Goal: Task Accomplishment & Management: Manage account settings

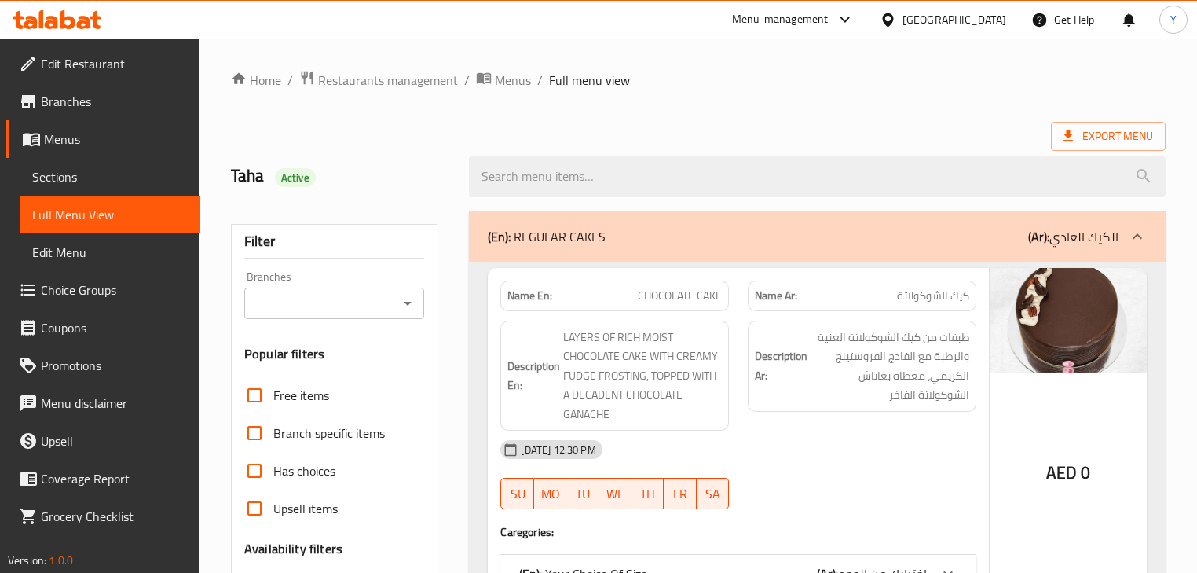
click at [73, 18] on icon at bounding box center [68, 19] width 15 height 19
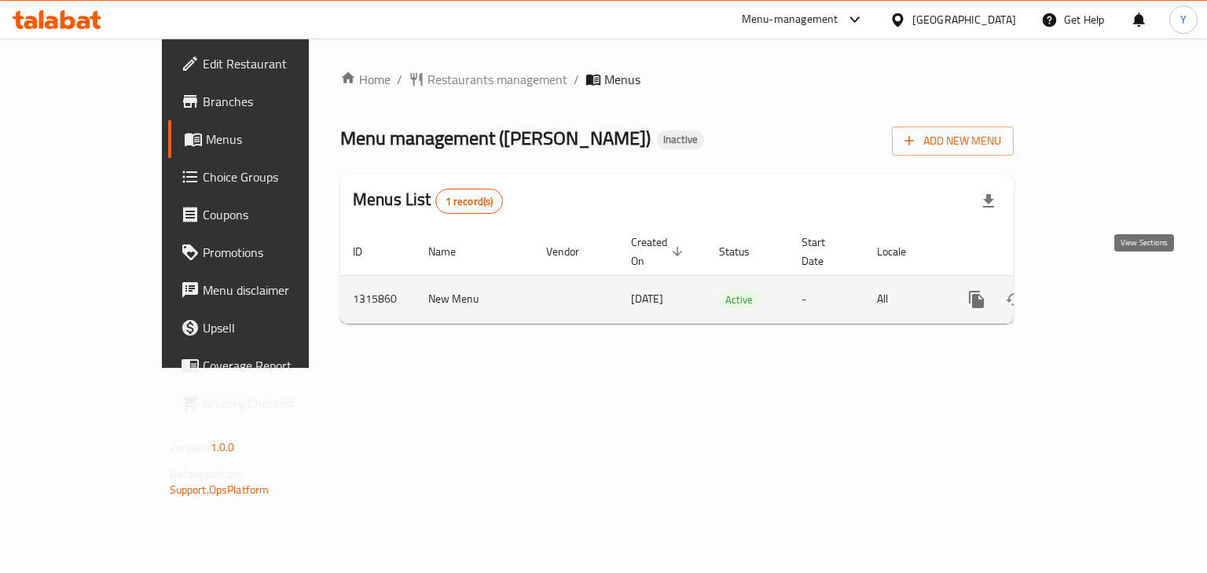
click at [1099, 290] on icon "enhanced table" at bounding box center [1089, 299] width 19 height 19
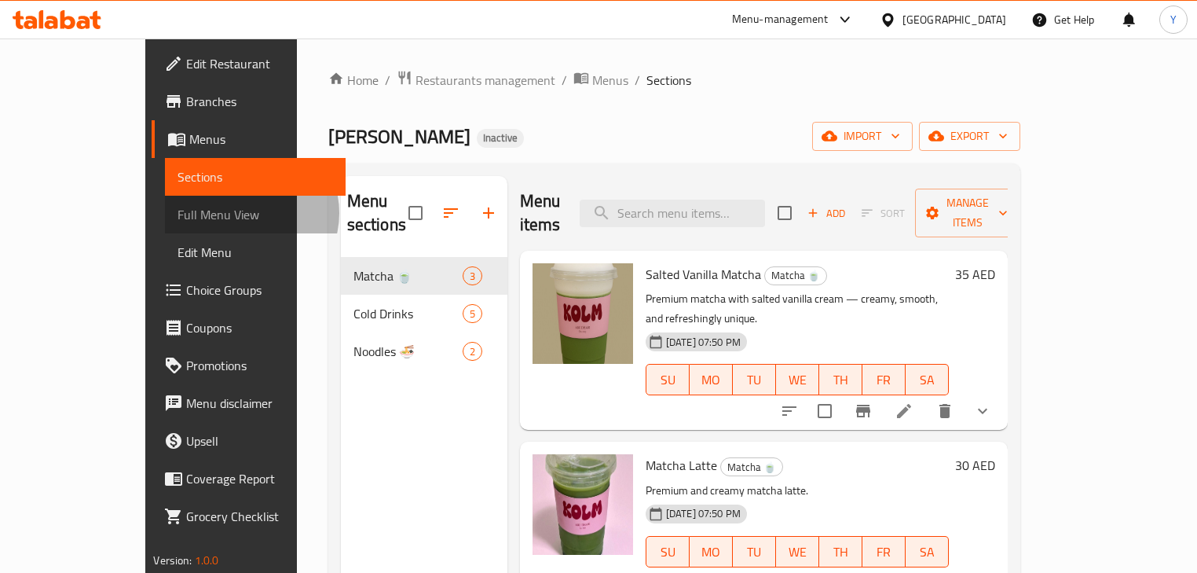
click at [178, 213] on span "Full Menu View" at bounding box center [256, 214] width 156 height 19
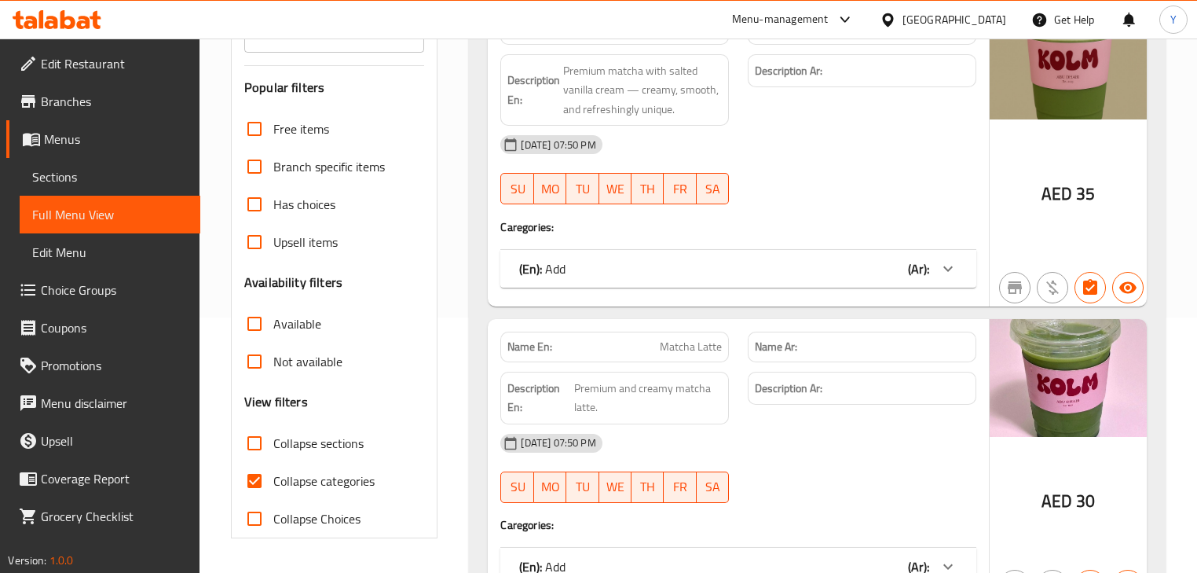
scroll to position [440, 0]
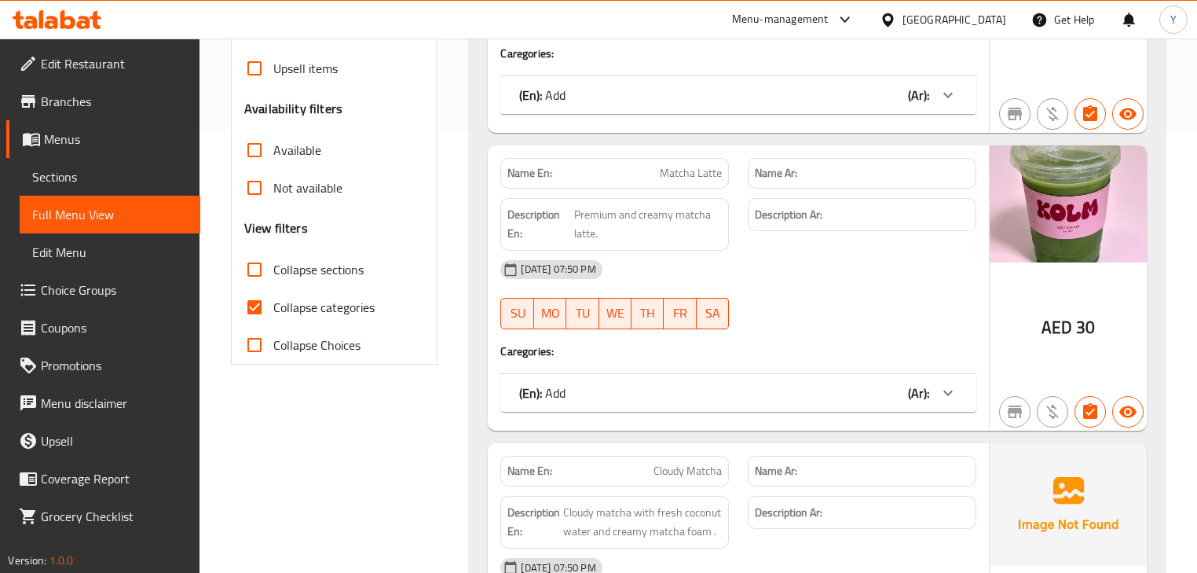
click at [344, 313] on span "Collapse categories" at bounding box center [323, 307] width 101 height 19
click at [273, 313] on input "Collapse categories" at bounding box center [255, 307] width 38 height 38
checkbox input "false"
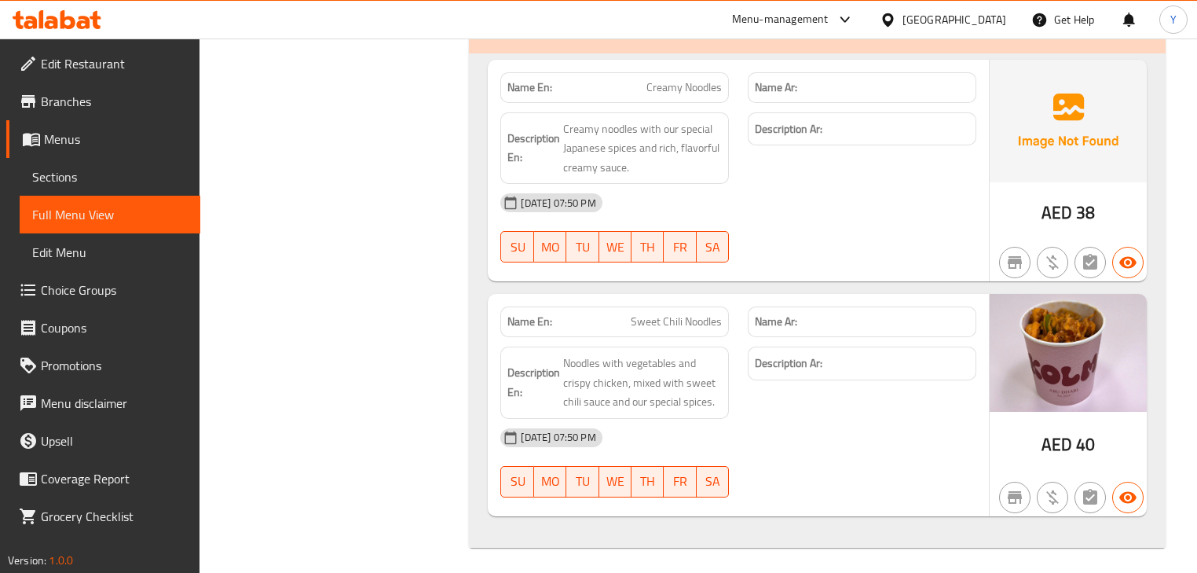
drag, startPoint x: 450, startPoint y: 281, endPoint x: 437, endPoint y: 441, distance: 160.9
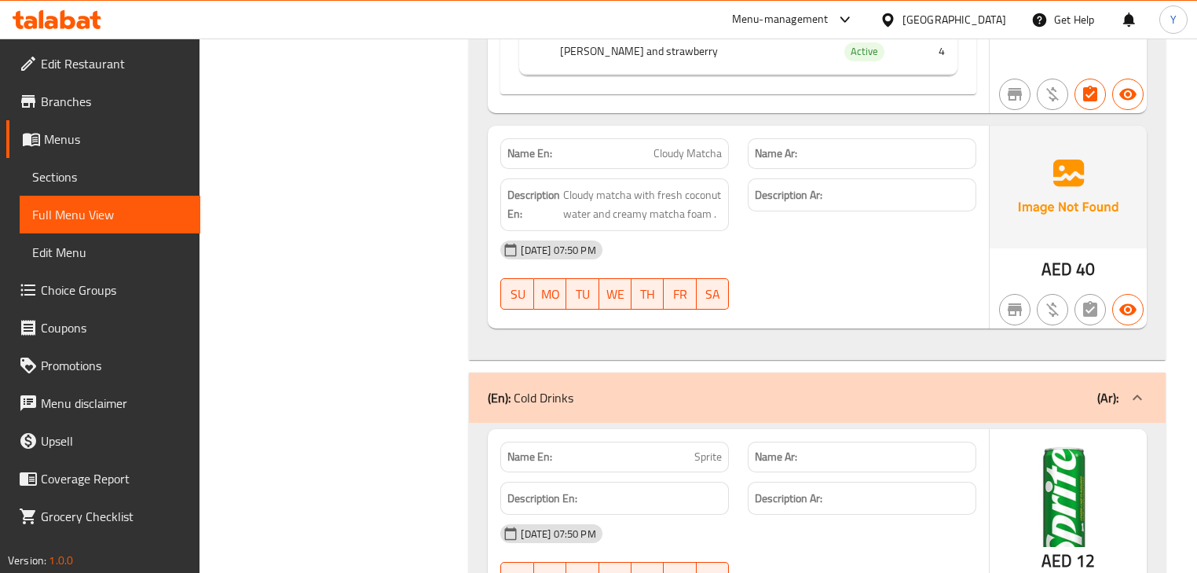
scroll to position [0, 0]
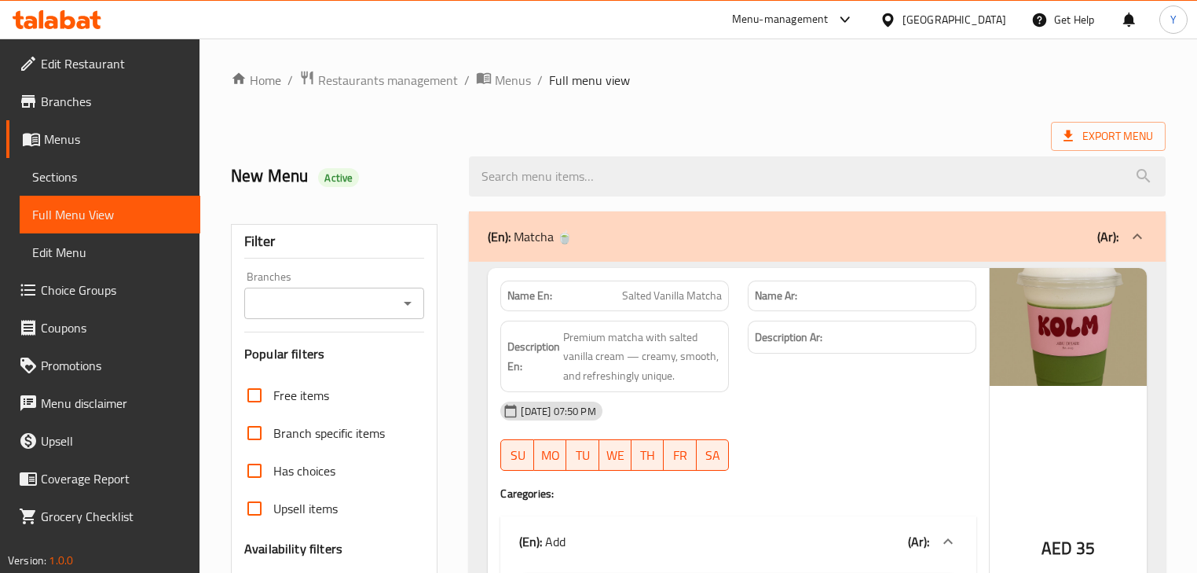
drag, startPoint x: 470, startPoint y: 428, endPoint x: 546, endPoint y: 157, distance: 281.6
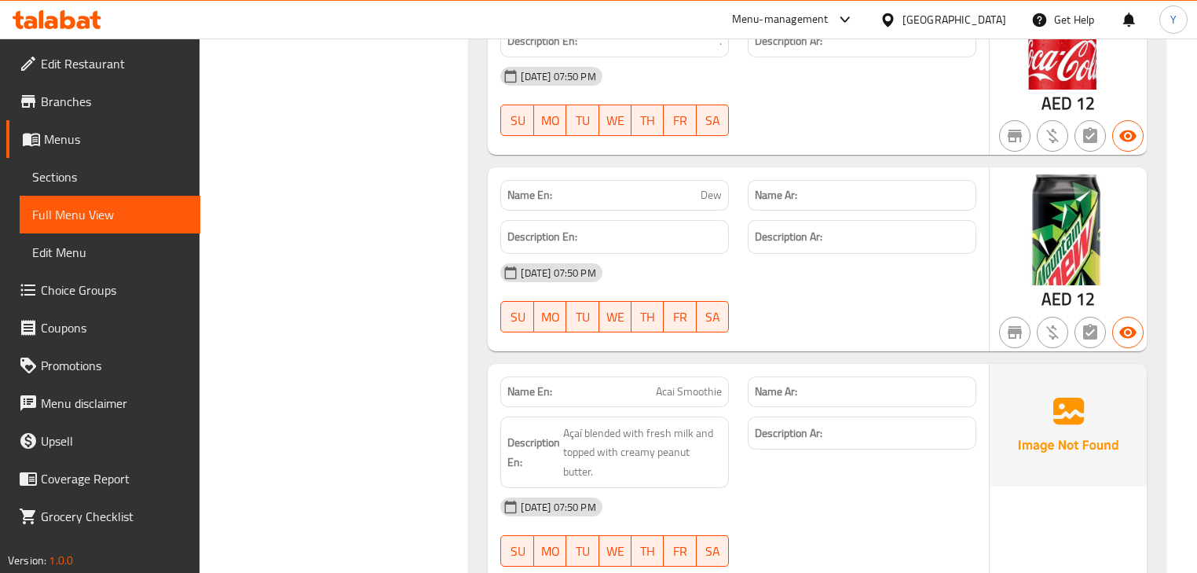
scroll to position [2844, 0]
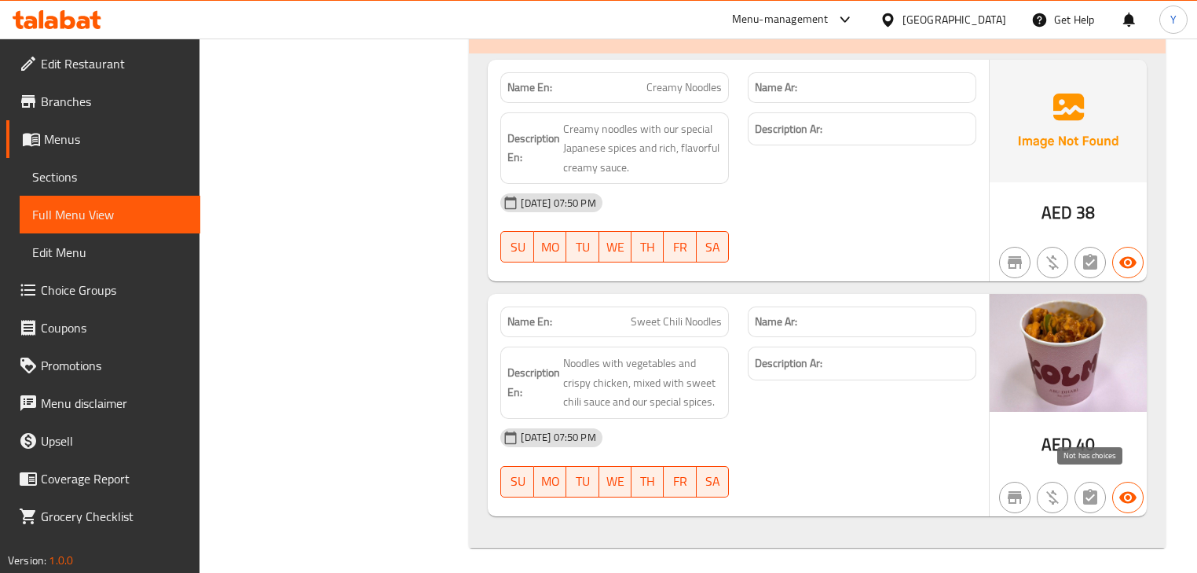
drag, startPoint x: 1042, startPoint y: 275, endPoint x: 1040, endPoint y: 219, distance: 55.8
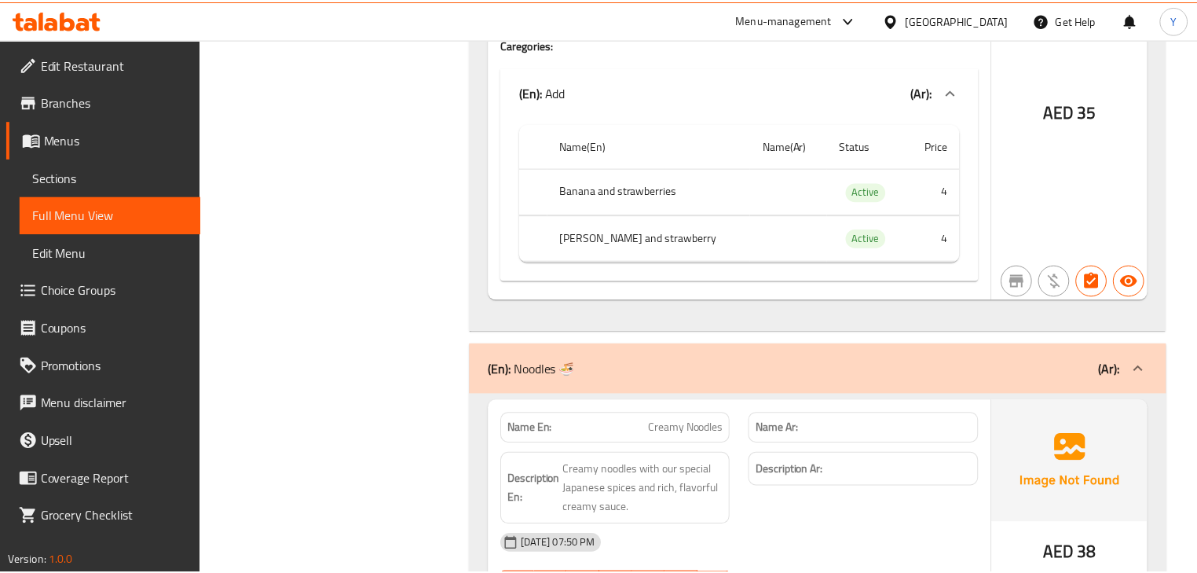
scroll to position [2826, 0]
